Goal: Complete application form: Complete application form

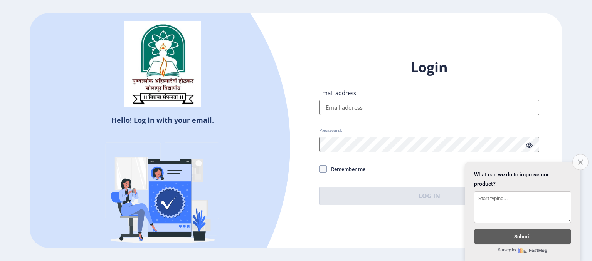
click at [583, 161] on button "Close survey" at bounding box center [580, 162] width 16 height 16
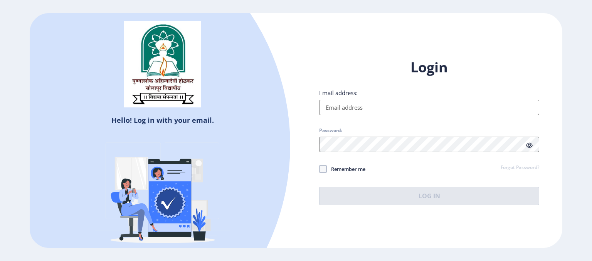
click at [473, 107] on input "Email address:" at bounding box center [429, 107] width 220 height 15
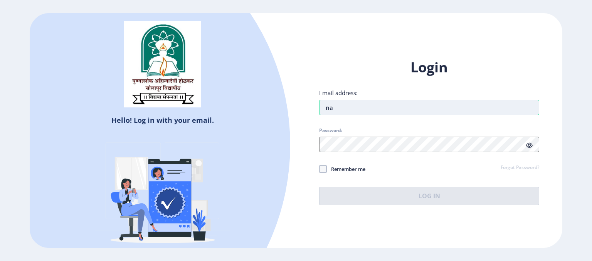
type input "n"
type input "[EMAIL_ADDRESS][DOMAIN_NAME]"
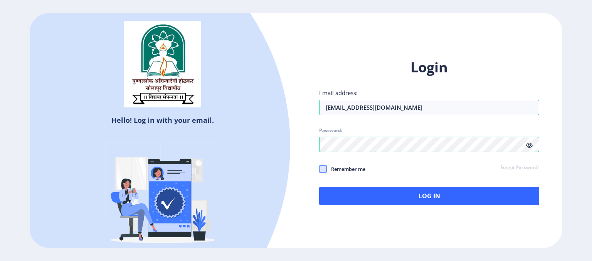
click at [324, 168] on span at bounding box center [323, 169] width 8 height 8
click at [319, 169] on input "Remember me" at bounding box center [319, 169] width 0 height 0
checkbox input "true"
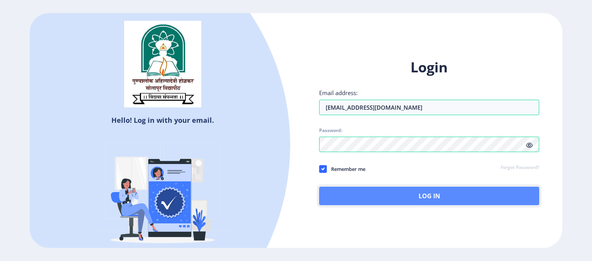
click at [347, 190] on button "Log In" at bounding box center [429, 196] width 220 height 18
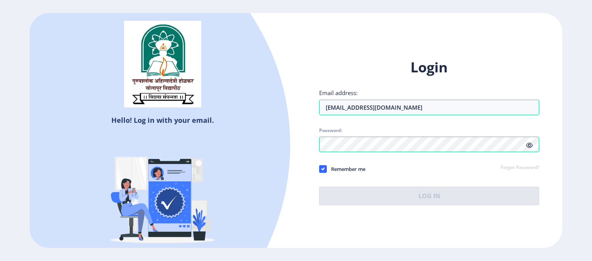
click at [529, 145] on icon at bounding box center [529, 146] width 7 height 6
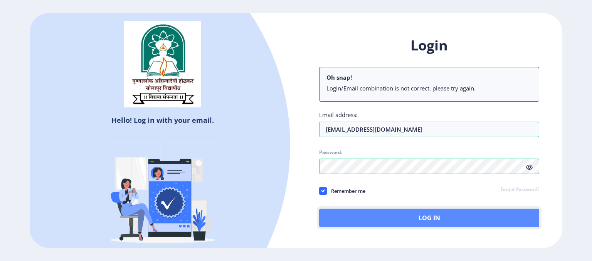
click at [358, 210] on button "Log In" at bounding box center [429, 218] width 220 height 18
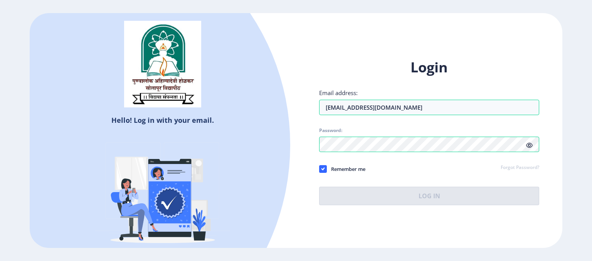
click at [509, 168] on link "Forgot Password?" at bounding box center [519, 167] width 39 height 7
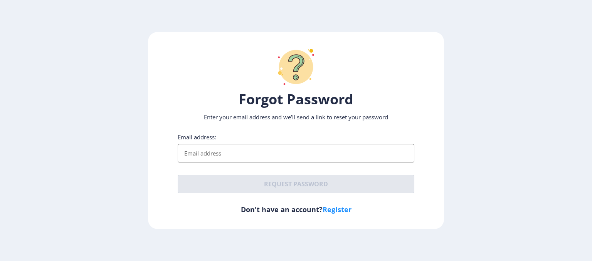
click at [317, 153] on input "Email address:" at bounding box center [296, 153] width 237 height 18
type input "kanadenavjyot@gmail.com"
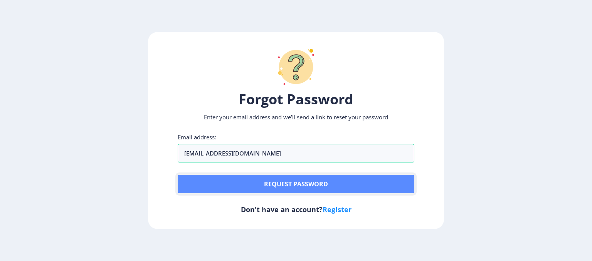
click at [275, 179] on button "Request password" at bounding box center [296, 184] width 237 height 18
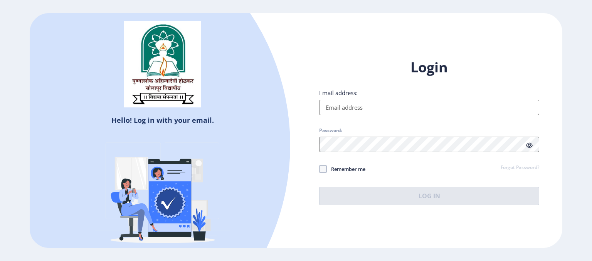
click at [337, 111] on input "Email address:" at bounding box center [429, 107] width 220 height 15
type input "kanadenavjyot@gmail.com"
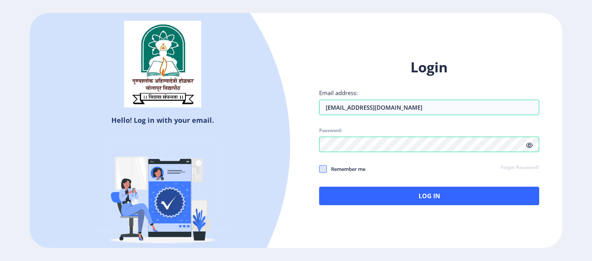
click at [320, 168] on span at bounding box center [323, 169] width 8 height 8
click at [319, 169] on input "Remember me" at bounding box center [319, 169] width 0 height 0
checkbox input "true"
click at [526, 144] on icon at bounding box center [529, 146] width 7 height 6
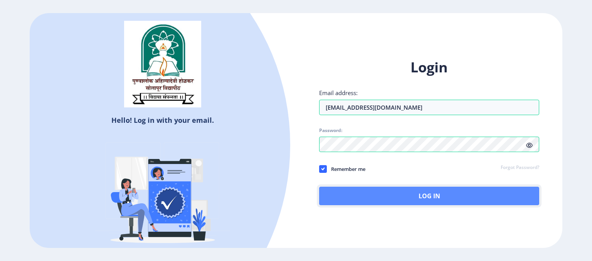
click at [399, 191] on button "Log In" at bounding box center [429, 196] width 220 height 18
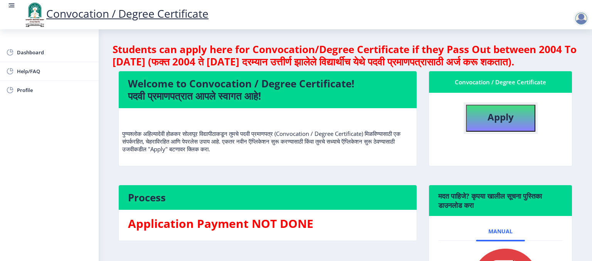
click at [499, 123] on b "Apply" at bounding box center [500, 117] width 26 height 13
select select
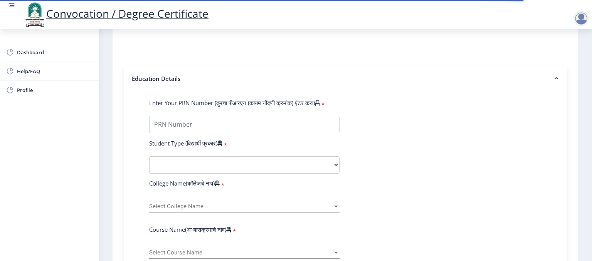
scroll to position [149, 0]
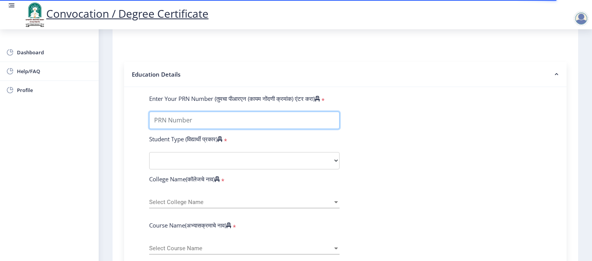
click at [241, 112] on input "Enter Your PRN Number (तुमचा पीआरएन (कायम नोंदणी क्रमांक) एंटर करा)" at bounding box center [244, 120] width 190 height 17
type input "2013032500123254"
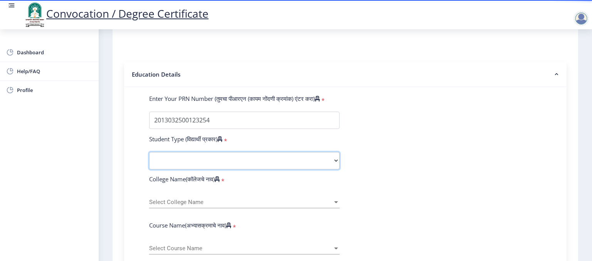
click at [265, 156] on select "Select Student Type Regular External" at bounding box center [244, 160] width 190 height 17
select select "Regular"
click at [149, 152] on select "Select Student Type Regular External" at bounding box center [244, 160] width 190 height 17
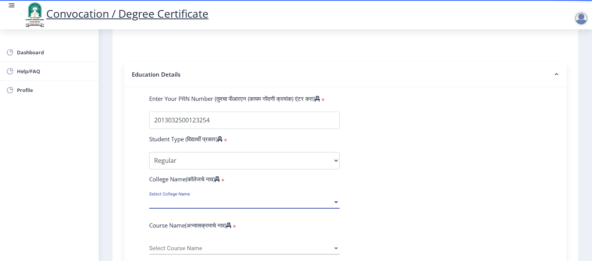
click at [248, 199] on span "Select College Name" at bounding box center [240, 202] width 183 height 7
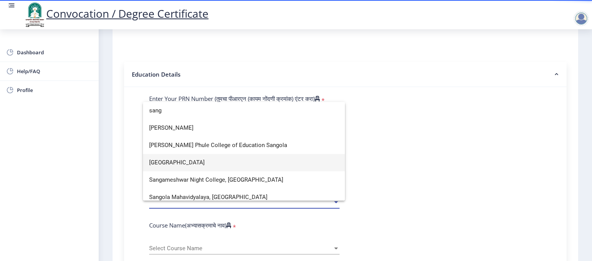
type input "sang"
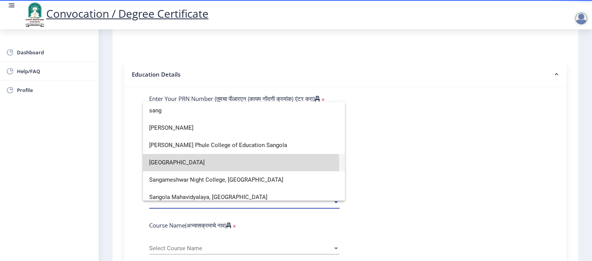
click at [203, 164] on span "Sangameshwar College" at bounding box center [244, 162] width 190 height 17
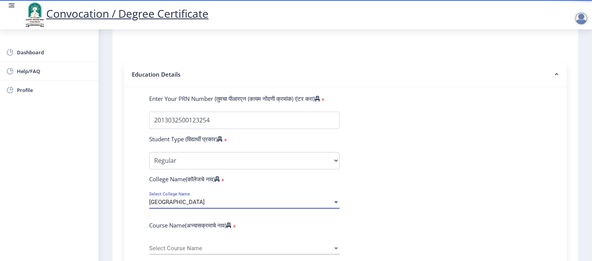
click at [216, 245] on span "Select Course Name" at bounding box center [240, 248] width 183 height 7
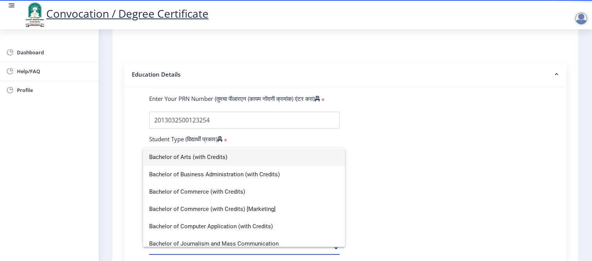
scroll to position [0, 0]
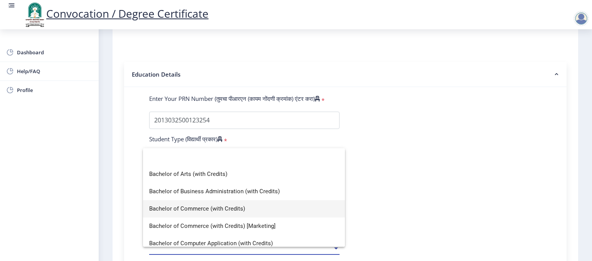
click at [264, 213] on span "Bachelor of Commerce (with Credits)" at bounding box center [244, 208] width 190 height 17
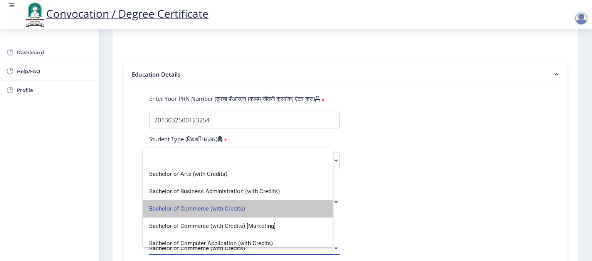
select select
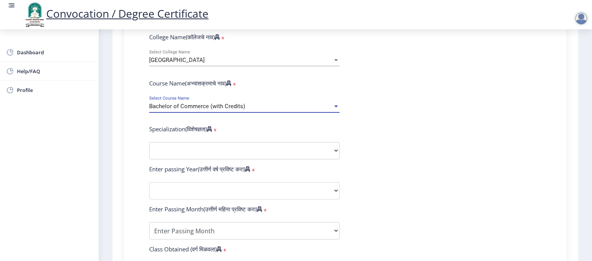
scroll to position [296, 0]
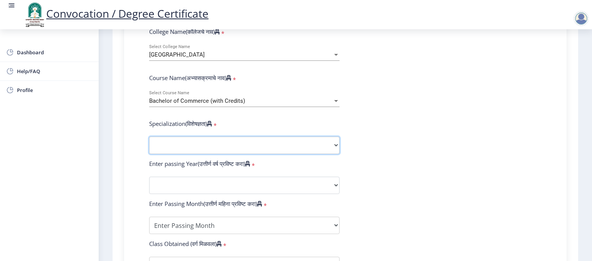
click at [317, 142] on select "Specialization Banking Advanced Accountancy Advanced Banking Advanced Cost Acco…" at bounding box center [244, 145] width 190 height 17
select select
click at [222, 142] on select "Sub-Degree Other" at bounding box center [244, 145] width 190 height 17
select select
click at [323, 144] on select "Specialization Banking Advanced Accountancy Advanced Banking Advanced Cost Acco…" at bounding box center [244, 145] width 190 height 17
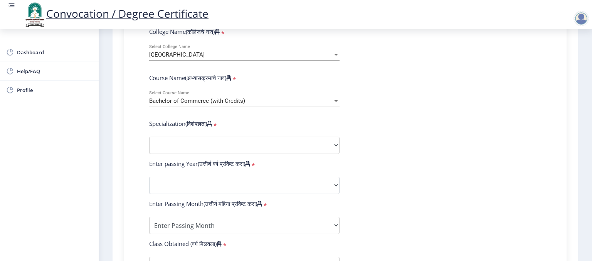
select select
click at [336, 143] on select "Sub-Degree Other" at bounding box center [244, 145] width 190 height 17
select select
click at [277, 168] on form "Enter Your PRN Number (तुमचा पीआरएन (कायम नोंदणी क्रमांक) एंटर करा) * Student T…" at bounding box center [345, 171] width 404 height 448
click at [326, 146] on select "Specialization Banking Advanced Accountancy Advanced Banking Advanced Cost Acco…" at bounding box center [244, 145] width 190 height 17
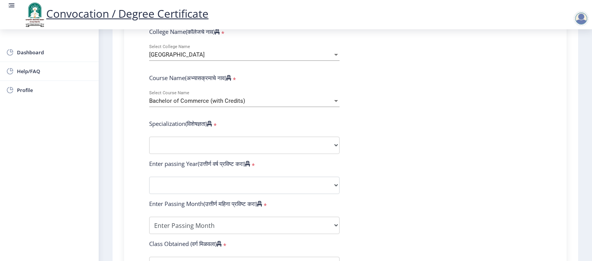
select select
click at [223, 99] on span "Bachelor of Commerce (with Credits)" at bounding box center [197, 100] width 96 height 7
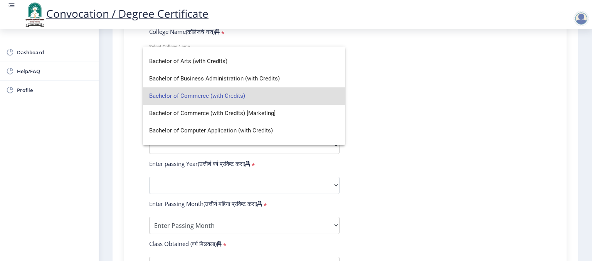
scroll to position [0, 0]
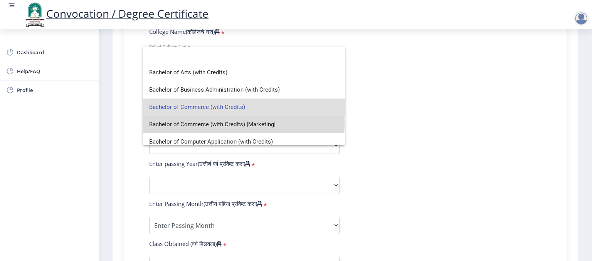
click at [243, 123] on span "Bachelor of Commerce (with Credits) [Marketing]" at bounding box center [244, 124] width 190 height 17
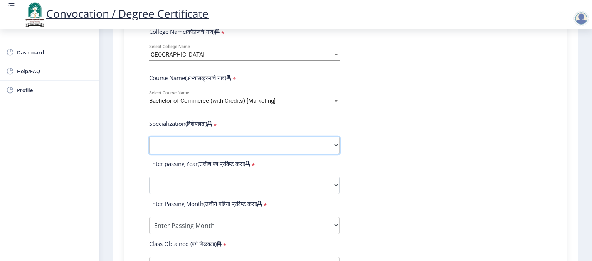
click at [233, 140] on select "Specialization Banking Advanced Accountancy Advanced Banking Advanced Cost Acco…" at bounding box center [244, 145] width 190 height 17
select select "Advanced Accountancy"
click at [149, 137] on select "Specialization Banking Advanced Accountancy Advanced Banking Advanced Cost Acco…" at bounding box center [244, 145] width 190 height 17
click at [276, 98] on div "Bachelor of Commerce (with Credits) [Marketing]" at bounding box center [240, 101] width 183 height 7
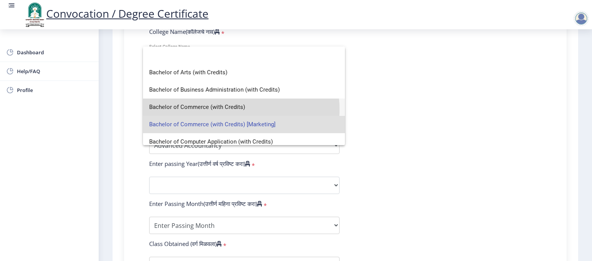
click at [239, 109] on span "Bachelor of Commerce (with Credits)" at bounding box center [244, 107] width 190 height 17
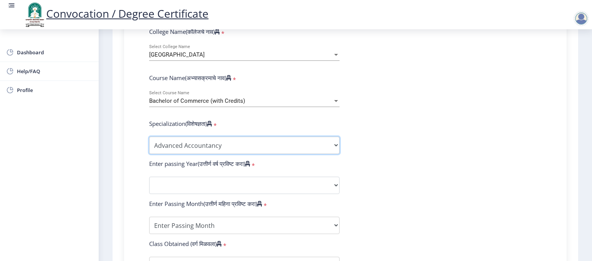
click at [230, 140] on select "Specialization Banking Advanced Accountancy Advanced Banking Advanced Cost Acco…" at bounding box center [244, 145] width 190 height 17
click at [149, 137] on select "Specialization Banking Advanced Accountancy Advanced Banking Advanced Cost Acco…" at bounding box center [244, 145] width 190 height 17
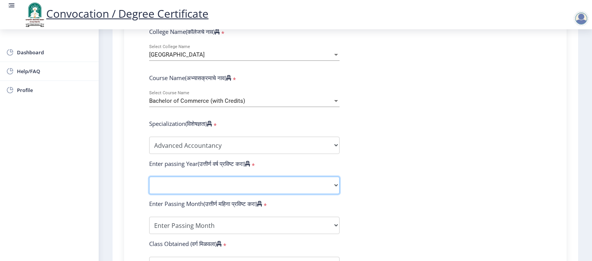
click at [228, 177] on select "2025 2024 2023 2022 2021 2020 2019 2018 2017 2016 2015 2014 2013 2012 2011 2010…" at bounding box center [244, 185] width 190 height 17
select select "2016"
click at [149, 177] on select "2025 2024 2023 2022 2021 2020 2019 2018 2017 2016 2015 2014 2013 2012 2011 2010…" at bounding box center [244, 185] width 190 height 17
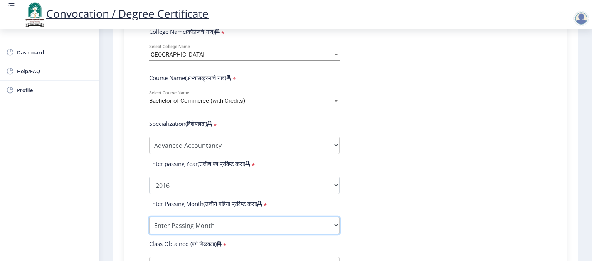
click at [220, 223] on select "Enter Passing Month March April May October November December" at bounding box center [244, 225] width 190 height 17
select select "October"
click at [149, 217] on select "Enter Passing Month March April May October November December" at bounding box center [244, 225] width 190 height 17
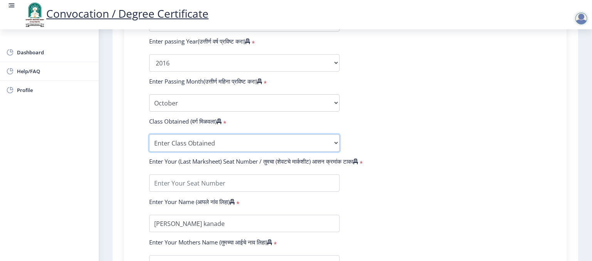
scroll to position [430, 0]
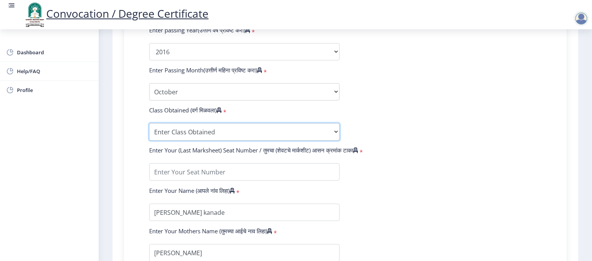
click at [245, 124] on select "Enter Class Obtained FIRST CLASS WITH DISTINCTION FIRST CLASS HIGHER SECOND CLA…" at bounding box center [244, 131] width 190 height 17
select select "SECOND CLASS"
click at [149, 123] on select "Enter Class Obtained FIRST CLASS WITH DISTINCTION FIRST CLASS HIGHER SECOND CLA…" at bounding box center [244, 131] width 190 height 17
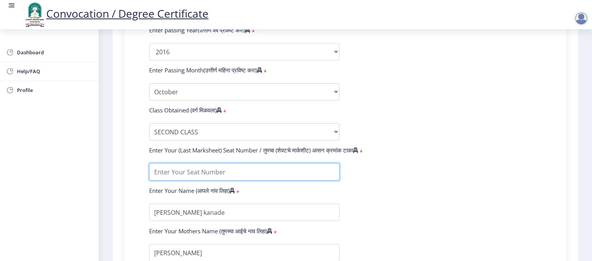
click at [209, 169] on input "textarea" at bounding box center [244, 171] width 190 height 17
type input "531346"
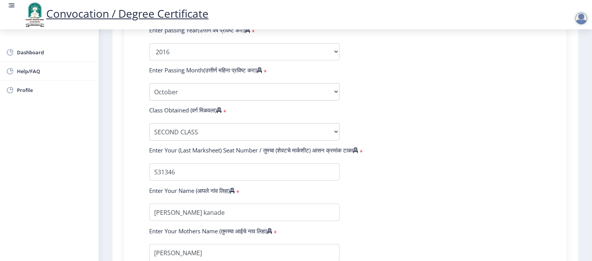
click at [493, 114] on form "Enter Your PRN Number (तुमचा पीआरएन (कायम नोंदणी क्रमांक) एंटर करा) * Student T…" at bounding box center [345, 38] width 404 height 448
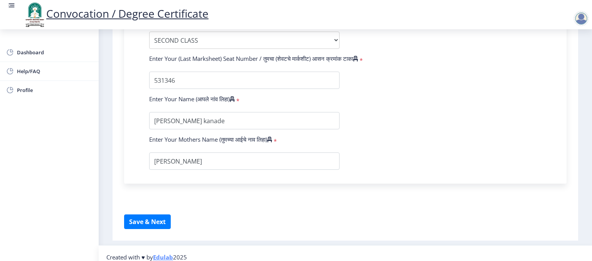
scroll to position [524, 0]
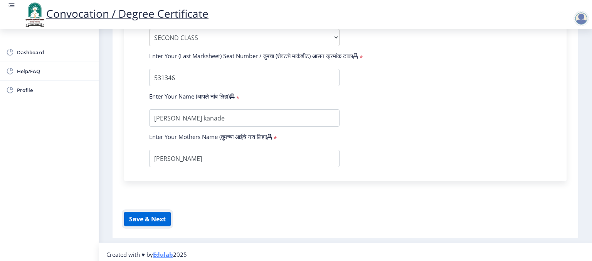
click at [163, 214] on button "Save & Next" at bounding box center [147, 219] width 47 height 15
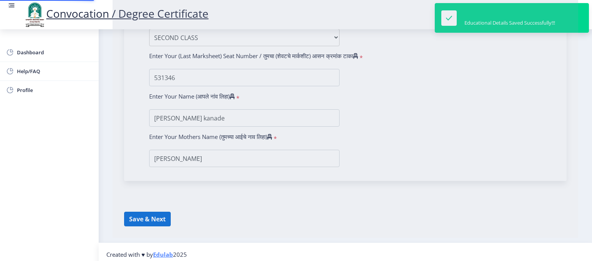
select select
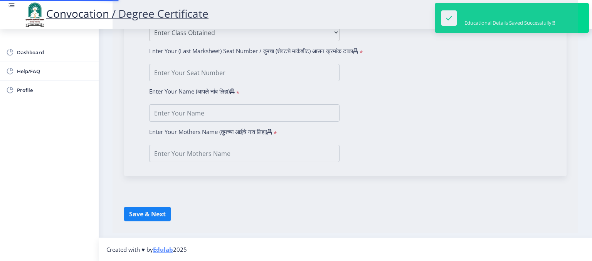
type input "Navjyot Madhukar kanade"
type input "Surekha"
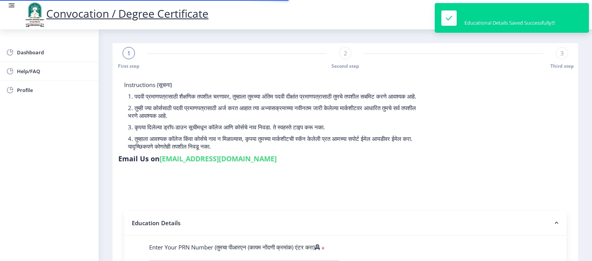
type input "2013032500123254"
select select "Regular"
select select "2016"
select select "October"
select select "SECOND CLASS"
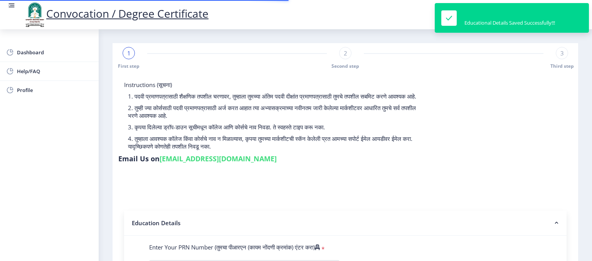
type input "531346"
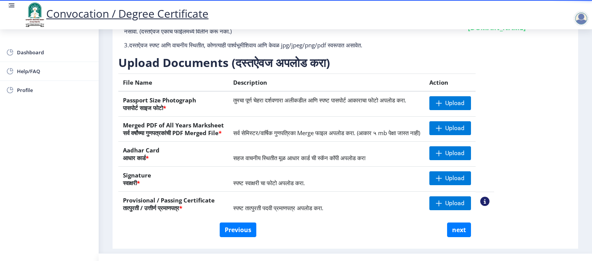
scroll to position [90, 0]
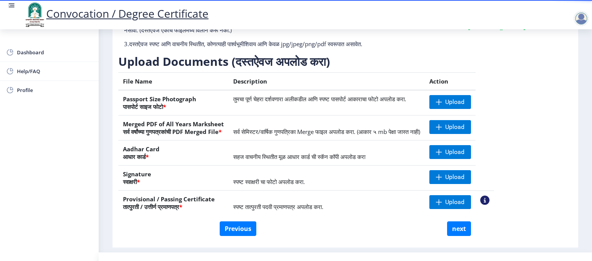
click at [581, 84] on nb-layout-column "First step 2 Second step 3 Third step Instructions (सूचना) 1. कृपया लक्षात घ्या…" at bounding box center [345, 95] width 493 height 313
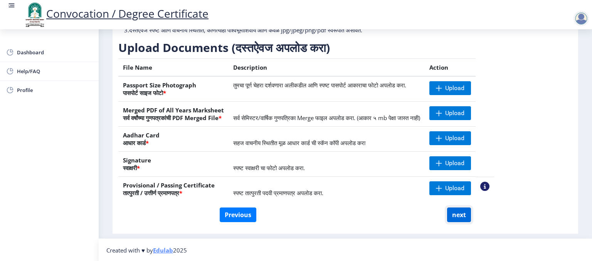
click at [457, 213] on button "next" at bounding box center [459, 215] width 24 height 15
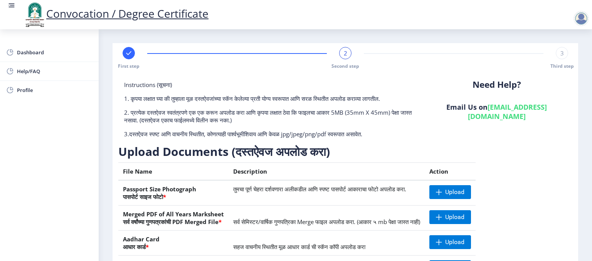
select select
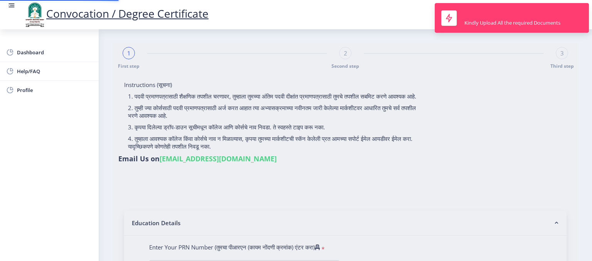
type input "2013032500123254"
select select "Regular"
select select "2016"
select select "October"
select select "SECOND CLASS"
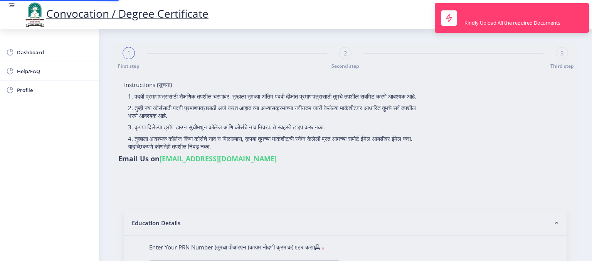
type input "531346"
select select "Advanced Accountancy"
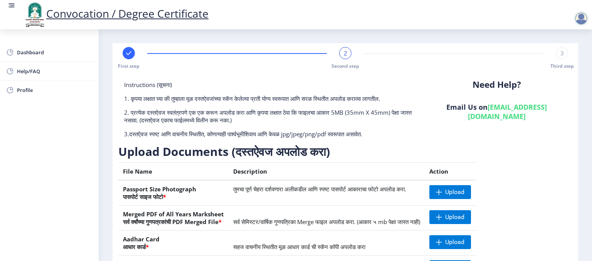
click at [589, 101] on nb-layout-column "First step 2 Second step 3 Third step Instructions (सूचना) 1. कृपया लक्षात घ्या…" at bounding box center [345, 185] width 493 height 313
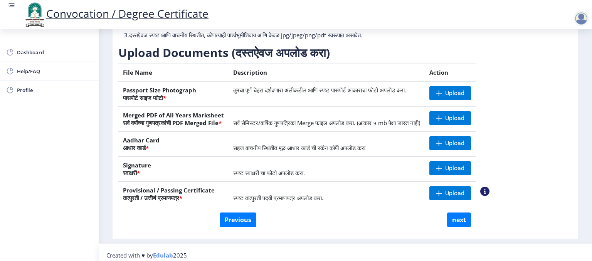
scroll to position [104, 0]
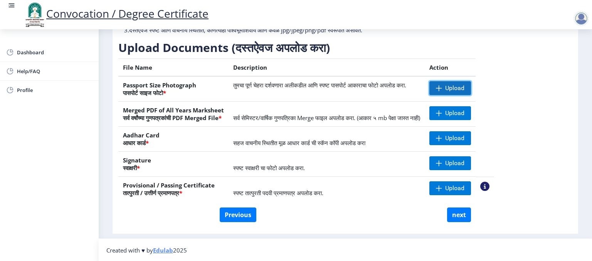
click at [468, 88] on span "Upload" at bounding box center [450, 88] width 42 height 14
click at [464, 90] on span "Upload" at bounding box center [454, 88] width 19 height 8
click at [442, 112] on span at bounding box center [439, 113] width 6 height 6
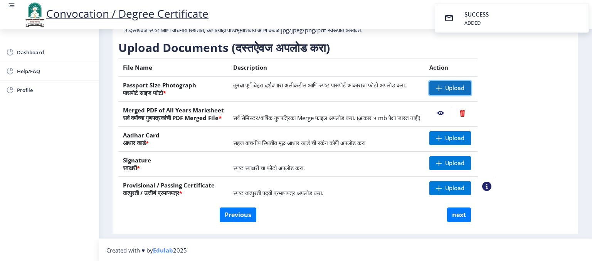
click at [464, 87] on span "Upload" at bounding box center [454, 88] width 19 height 8
click at [464, 89] on span "Upload" at bounding box center [454, 88] width 19 height 8
click at [537, 98] on div "Instructions (सूचना) 1. कृपया लक्षात घ्या की तुम्हाला मूळ दस्तऐवजांच्या स्कॅन क…" at bounding box center [345, 92] width 454 height 231
click at [464, 86] on span "Upload" at bounding box center [454, 88] width 19 height 8
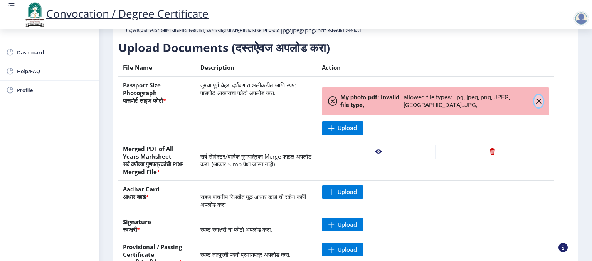
click at [539, 98] on icon "button" at bounding box center [538, 101] width 6 height 6
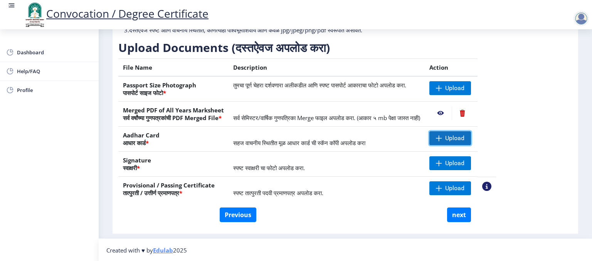
click at [464, 134] on span "Upload" at bounding box center [454, 138] width 19 height 8
click at [464, 165] on span "Upload" at bounding box center [454, 163] width 19 height 8
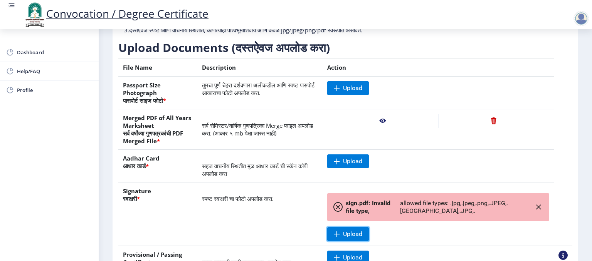
scroll to position [173, 0]
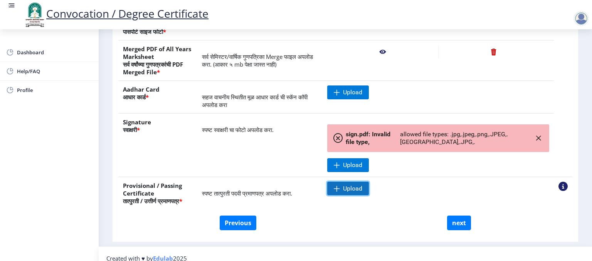
click at [340, 186] on span at bounding box center [337, 189] width 6 height 6
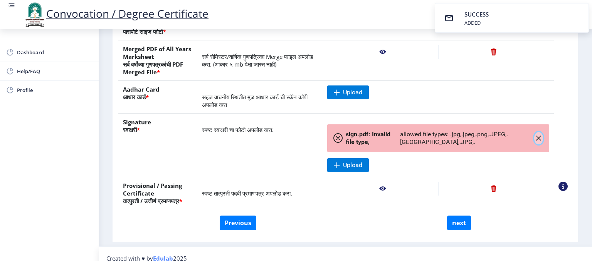
click at [537, 135] on icon "button" at bounding box center [538, 138] width 6 height 6
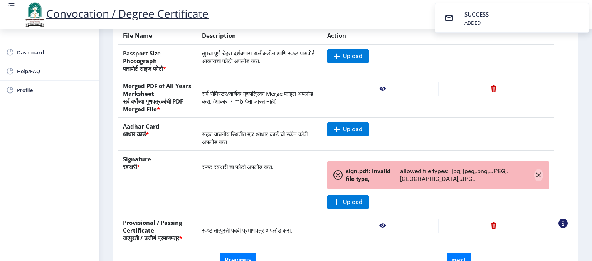
scroll to position [104, 0]
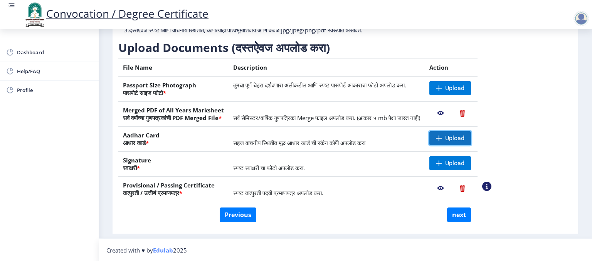
click at [464, 139] on span "Upload" at bounding box center [454, 138] width 19 height 8
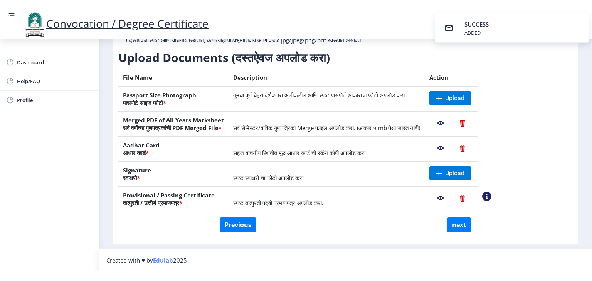
scroll to position [61, 0]
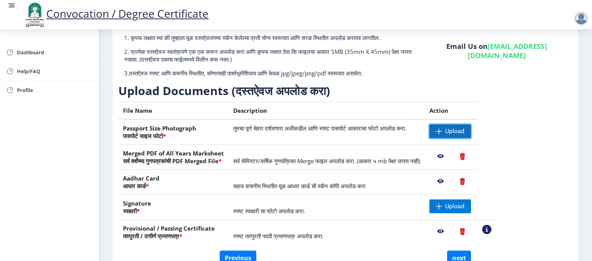
click at [464, 130] on span "Upload" at bounding box center [454, 132] width 19 height 8
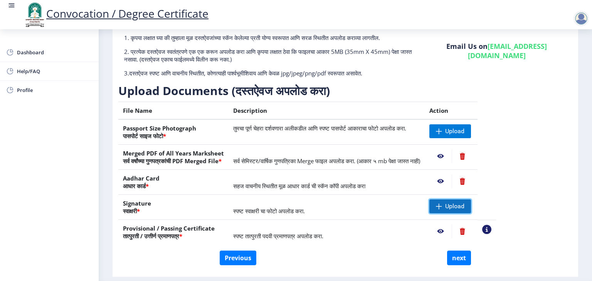
click at [468, 208] on span "Upload" at bounding box center [450, 207] width 42 height 14
click at [471, 135] on span "Upload" at bounding box center [450, 131] width 42 height 14
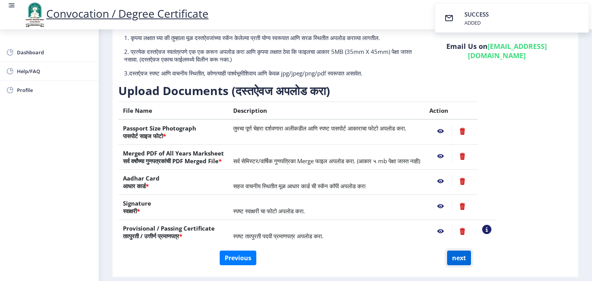
click at [456, 259] on button "next" at bounding box center [459, 258] width 24 height 15
select select
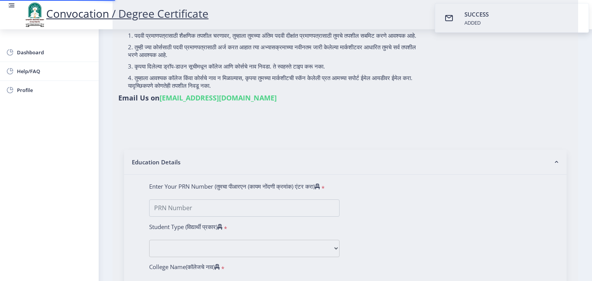
scroll to position [0, 0]
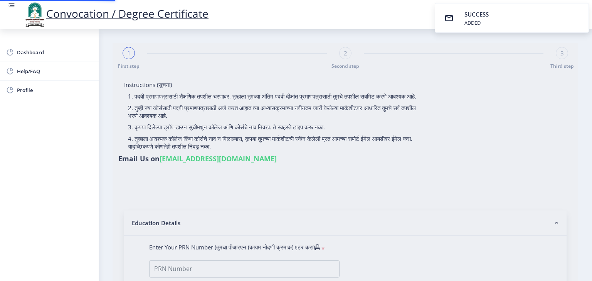
select select
type input "Navjyot Madhukar kanade"
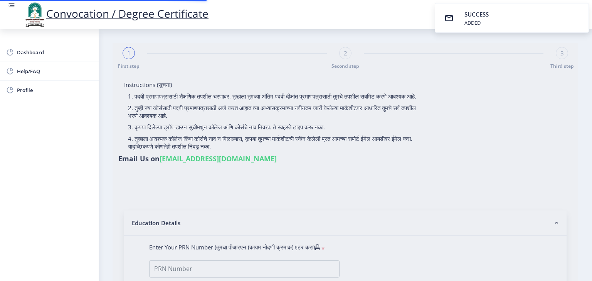
type input "Surekha"
type input "2013032500123254"
select select "Regular"
select select "2016"
select select "October"
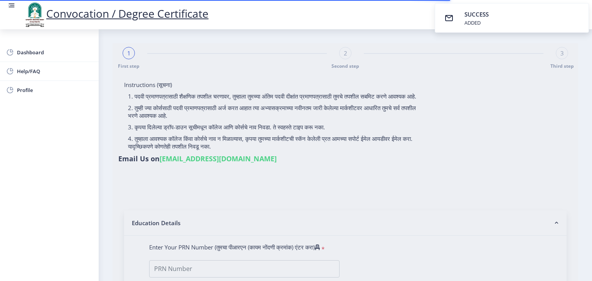
select select "SECOND CLASS"
type input "531346"
select select "Advanced Accountancy"
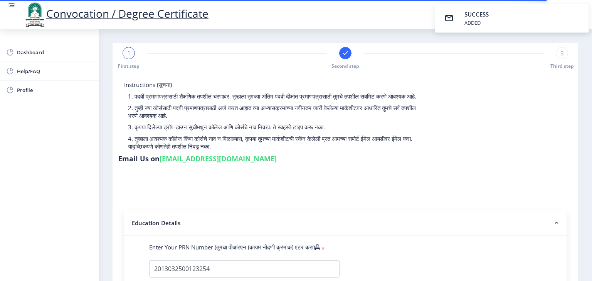
select select
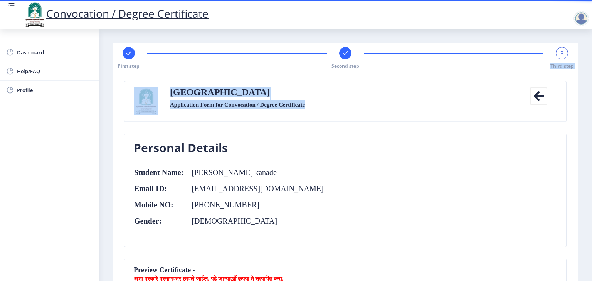
drag, startPoint x: 591, startPoint y: 35, endPoint x: 587, endPoint y: 80, distance: 44.9
click at [587, 80] on nb-layout "Convocation / Degree Certificate Dashboard Help/FAQ Profile First step Second s…" at bounding box center [296, 140] width 592 height 281
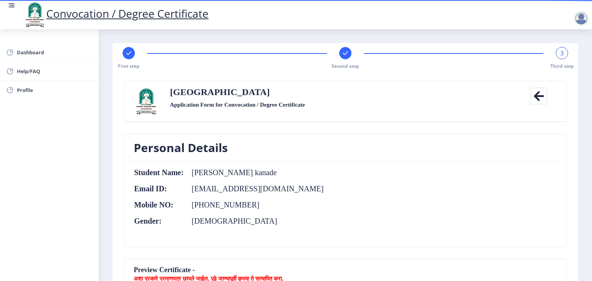
click at [553, 135] on nb-card-header "Personal Details" at bounding box center [344, 148] width 441 height 28
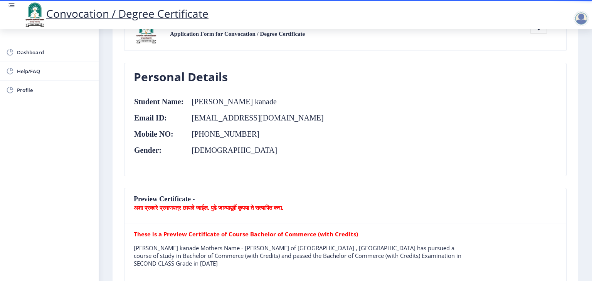
scroll to position [77, 0]
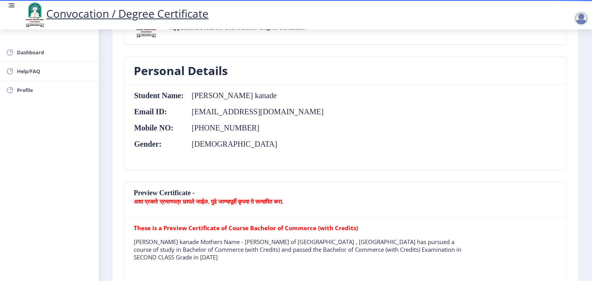
click at [443, 129] on nb-card-body "Student Name: Navjyot Madhukar kanade Email ID: kanadenavjyot@gmail.com Mobile …" at bounding box center [344, 127] width 441 height 85
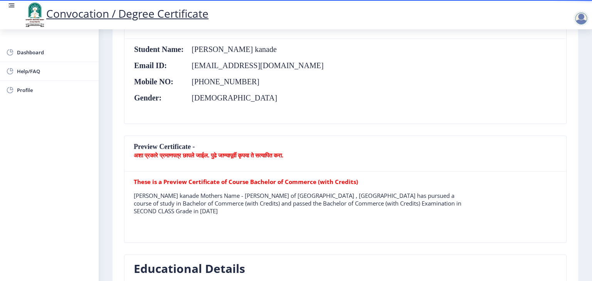
scroll to position [139, 0]
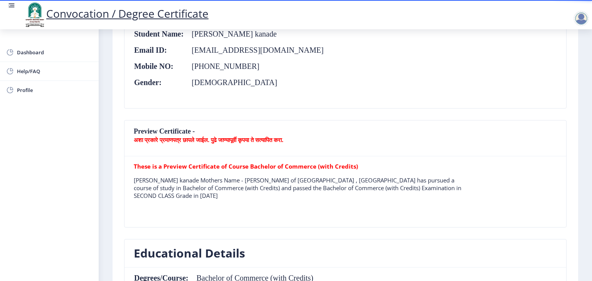
click at [155, 131] on nb-card-header "Preview Certificate - अशा प्रकारे प्रमाणपत्र छापले जाईल. पुढे जाण्यापूर्वी कृपय…" at bounding box center [344, 139] width 441 height 36
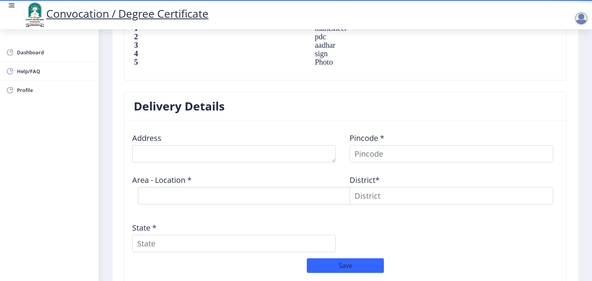
scroll to position [570, 0]
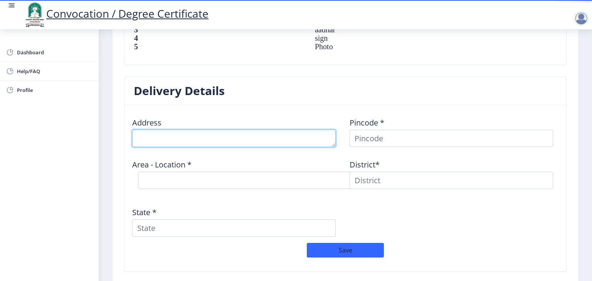
click at [265, 138] on textarea at bounding box center [233, 138] width 203 height 17
click at [232, 134] on textarea at bounding box center [233, 138] width 203 height 17
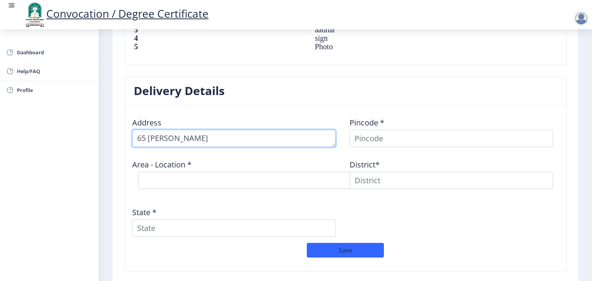
type textarea "65 Mhetre vasti"
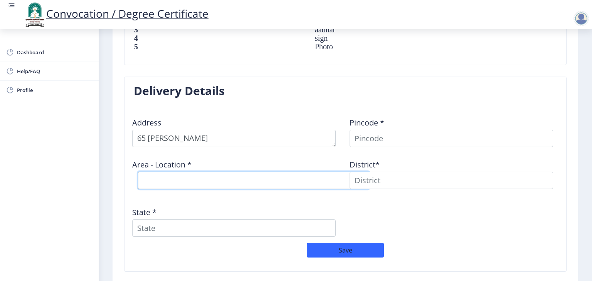
click at [217, 183] on select "Select Area Location" at bounding box center [253, 180] width 231 height 17
click at [228, 175] on select "Select Area Location" at bounding box center [253, 180] width 231 height 17
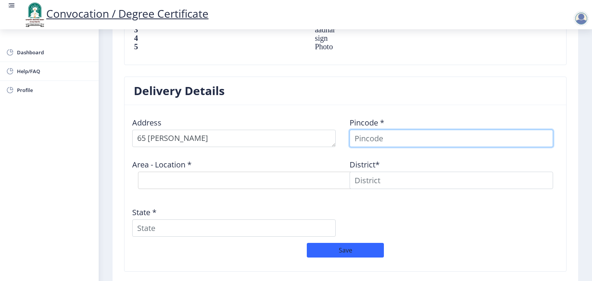
click at [396, 134] on input at bounding box center [450, 138] width 203 height 17
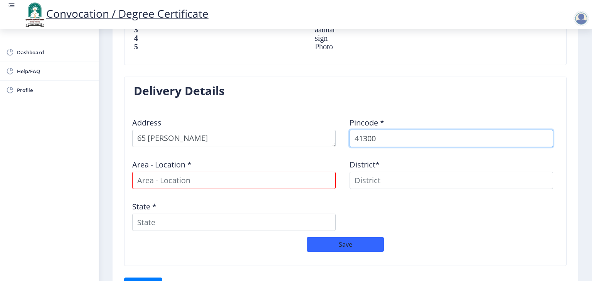
type input "413003"
select select
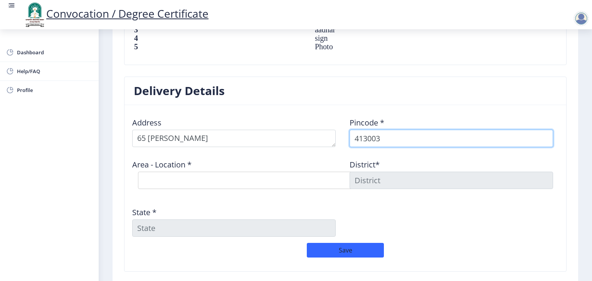
type input "413003"
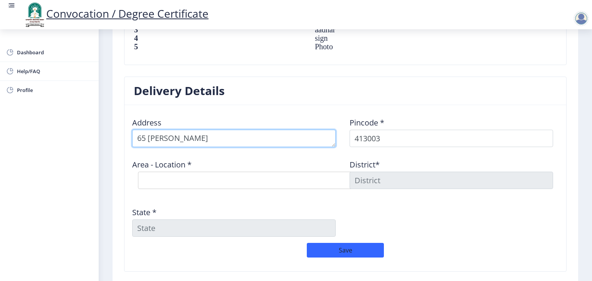
click at [277, 138] on textarea at bounding box center [233, 138] width 203 height 17
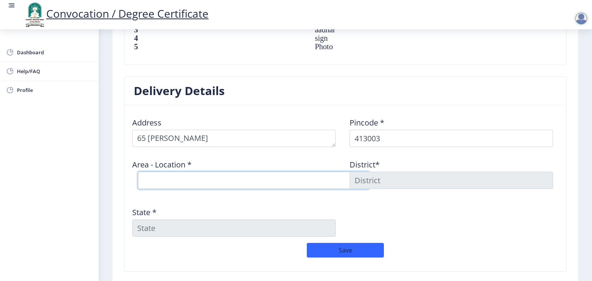
click at [250, 178] on select "Select Area Location Gurunanak Nagar S.O Medical College S.O (Solapur) Sadar Ba…" at bounding box center [253, 180] width 231 height 17
select select "3: Object"
click at [138, 172] on select "Select Area Location Gurunanak Nagar S.O Medical College S.O (Solapur) Sadar Ba…" at bounding box center [253, 180] width 231 height 17
type input "SOLAPUR"
type input "Maharashtra"
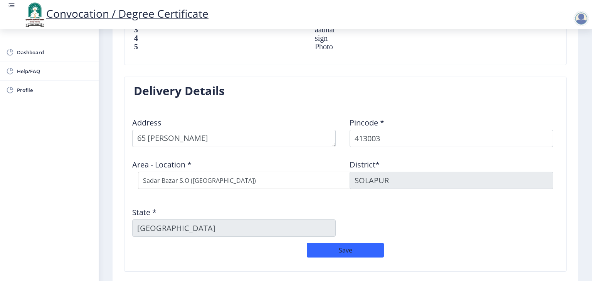
click at [388, 199] on div "Address Pincode * 413003 Area - Location * Select Area Location Gurunanak Nagar…" at bounding box center [345, 177] width 435 height 132
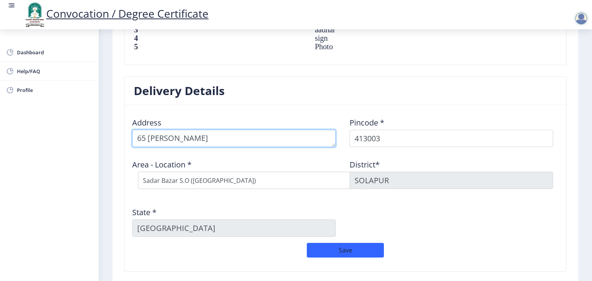
click at [227, 140] on textarea at bounding box center [233, 138] width 203 height 17
type textarea "65 Mhetre vasti, kumtha naka"
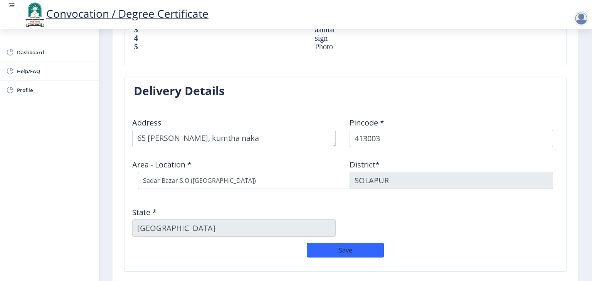
click at [422, 210] on div "Address Pincode * 413003 Area - Location * Select Area Location Gurunanak Nagar…" at bounding box center [345, 177] width 435 height 132
click at [371, 243] on button "Save" at bounding box center [345, 250] width 77 height 15
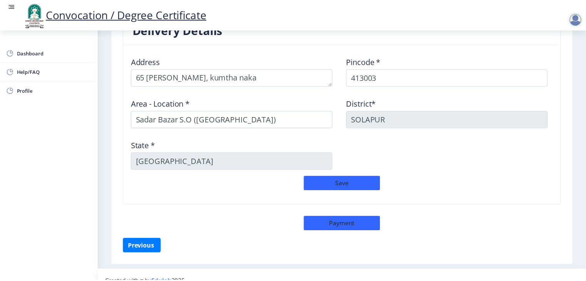
scroll to position [641, 0]
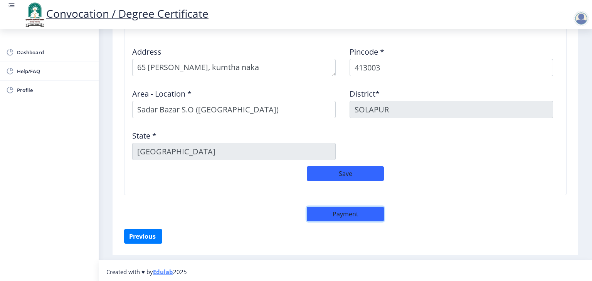
click at [342, 214] on button "Payment" at bounding box center [345, 214] width 77 height 15
select select "sealed"
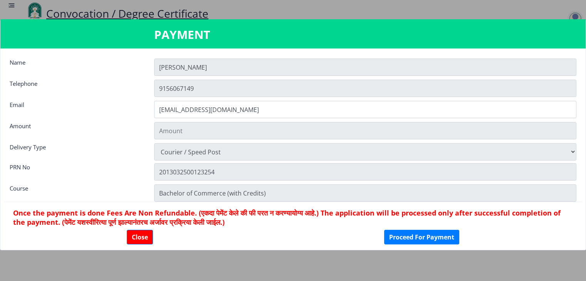
type input "1885"
click at [414, 239] on button "Proceed For Payment" at bounding box center [421, 237] width 75 height 15
